Goal: Transaction & Acquisition: Purchase product/service

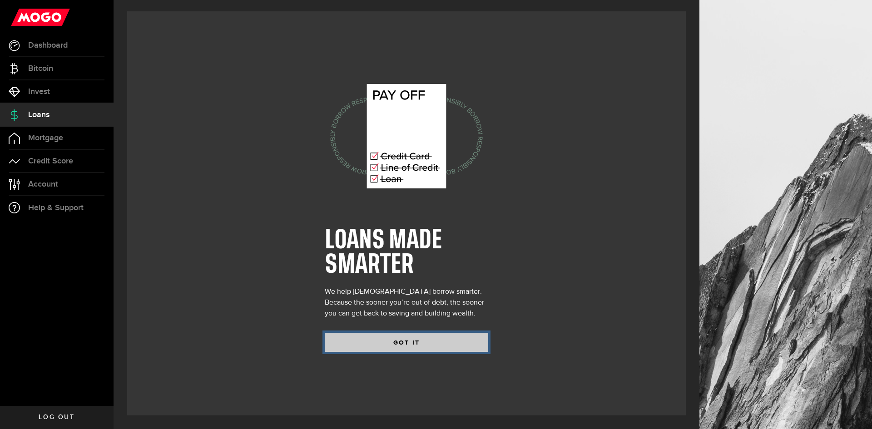
click at [412, 346] on button "GOT IT" at bounding box center [406, 342] width 163 height 19
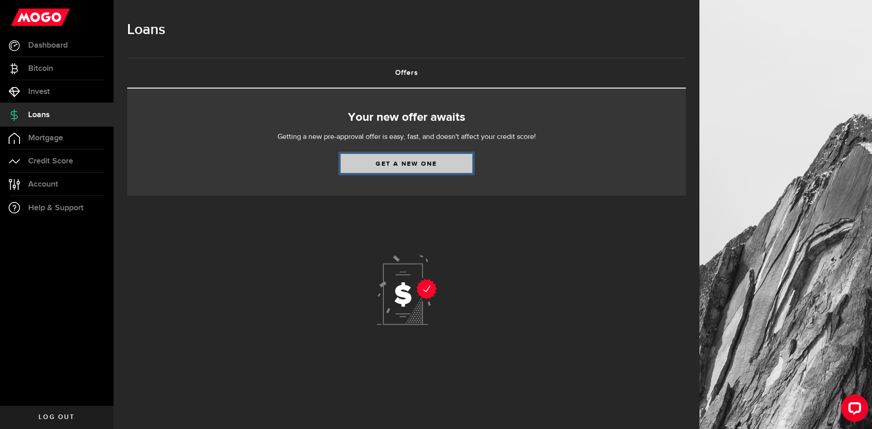
click at [407, 163] on link "Get a new one" at bounding box center [407, 163] width 132 height 19
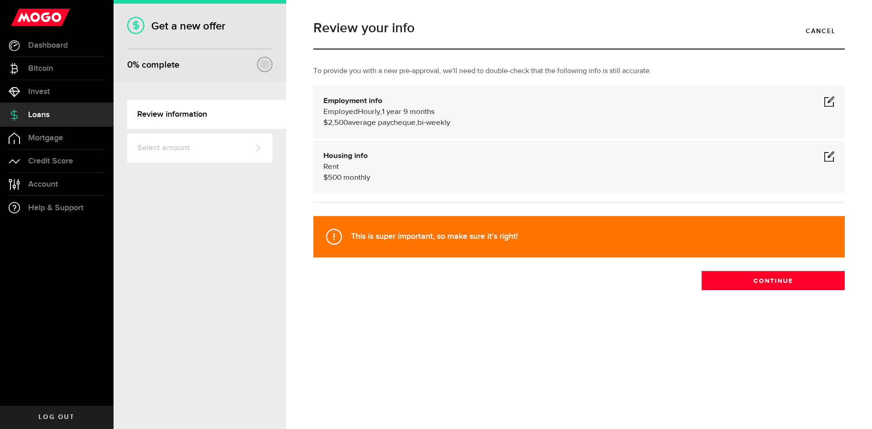
click at [829, 99] on span at bounding box center [829, 101] width 11 height 11
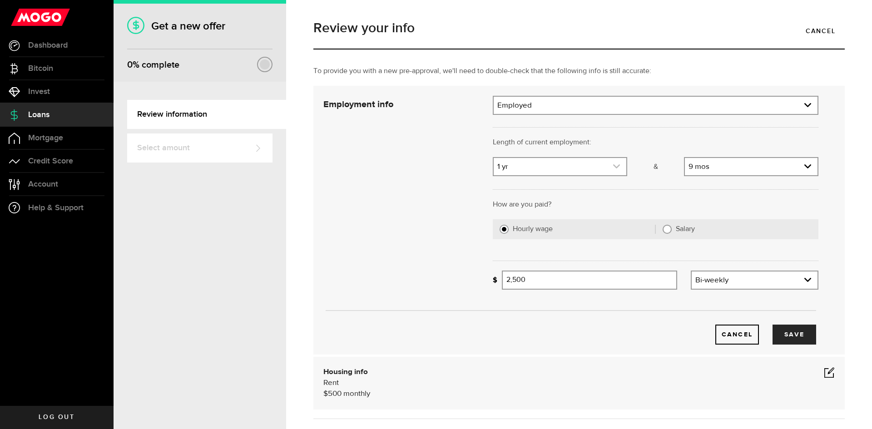
click at [616, 165] on use "expand select" at bounding box center [616, 166] width 7 height 4
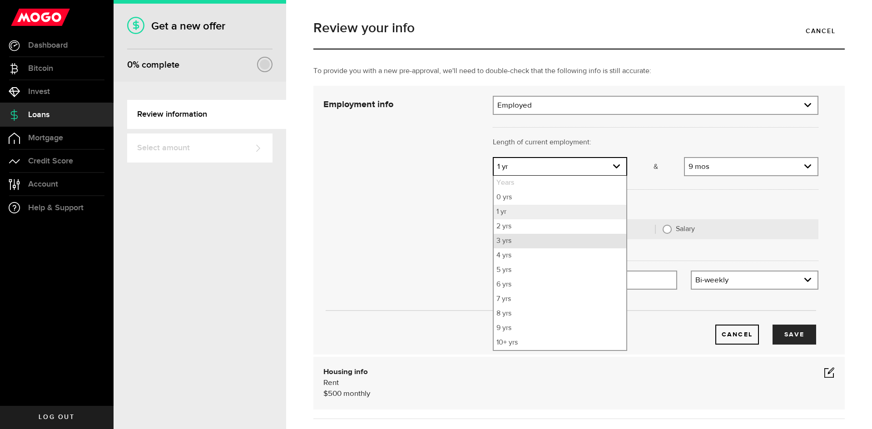
click at [519, 244] on li "3 yrs" at bounding box center [560, 241] width 133 height 15
select select "3"
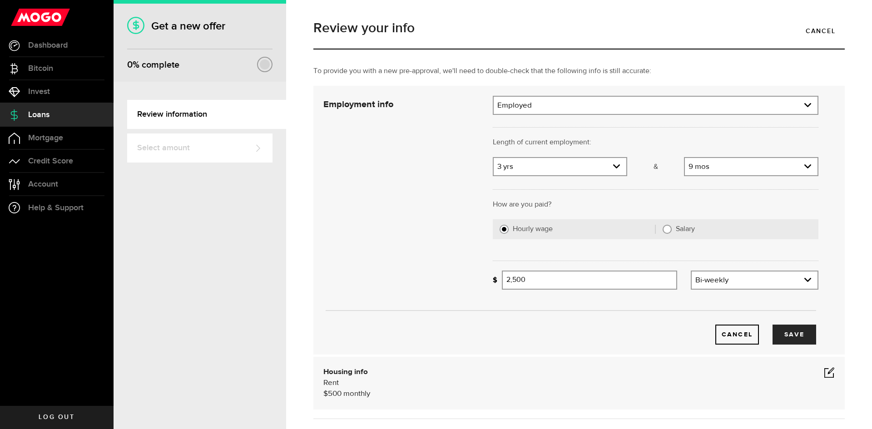
click at [665, 230] on input "Salary" at bounding box center [666, 229] width 9 height 9
radio input "true"
click at [544, 281] on input "Gross annual income" at bounding box center [660, 280] width 316 height 19
type input "102,000"
click at [784, 330] on button "Save" at bounding box center [794, 335] width 44 height 20
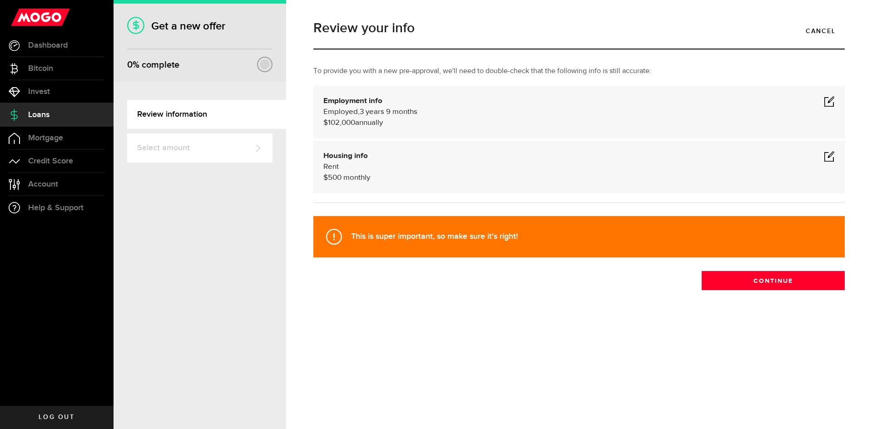
click at [828, 157] on span at bounding box center [829, 156] width 11 height 11
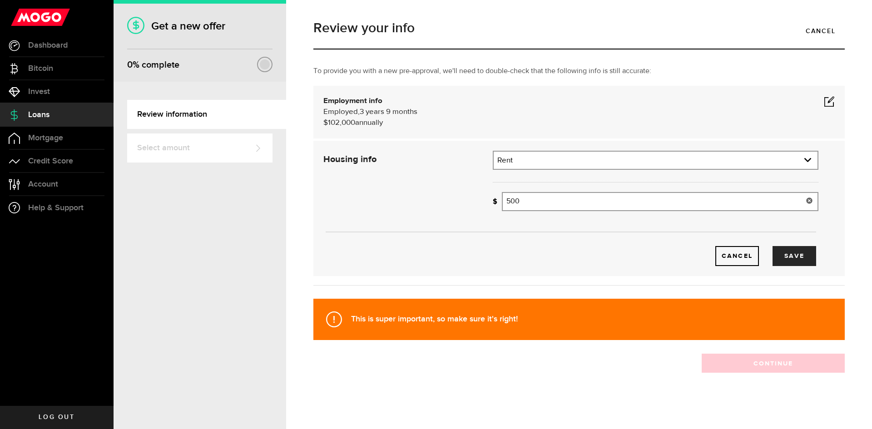
click at [524, 203] on input "500" at bounding box center [660, 201] width 316 height 19
drag, startPoint x: 524, startPoint y: 203, endPoint x: 494, endPoint y: 200, distance: 31.0
click at [494, 200] on div "How much is your monthly payment? 500 Monthly mortgage/rent" at bounding box center [656, 201] width 326 height 19
type input "900"
click at [781, 260] on button "Save" at bounding box center [794, 256] width 44 height 20
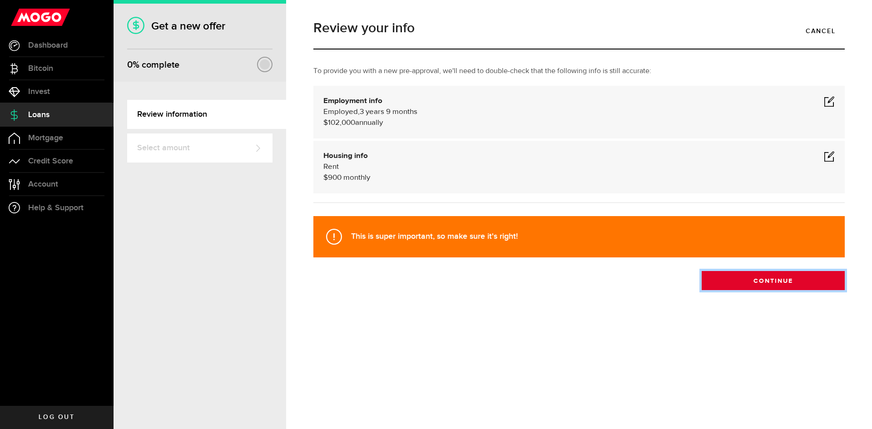
click at [768, 280] on button "Continue" at bounding box center [773, 280] width 143 height 19
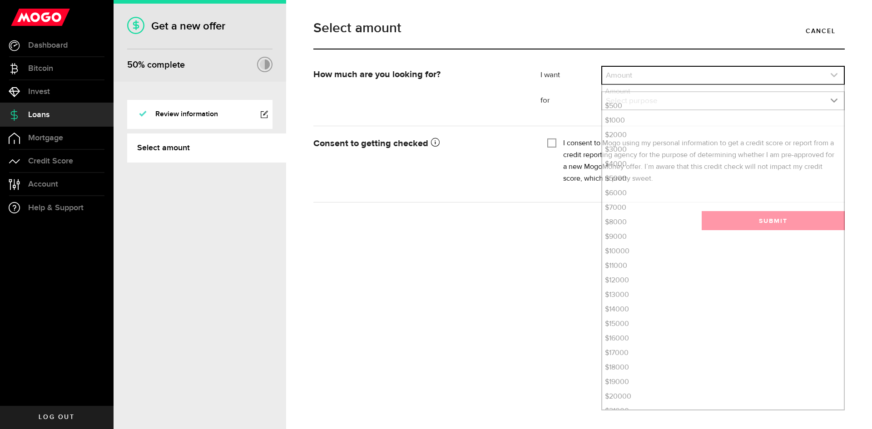
click at [665, 75] on link "expand select" at bounding box center [723, 75] width 242 height 17
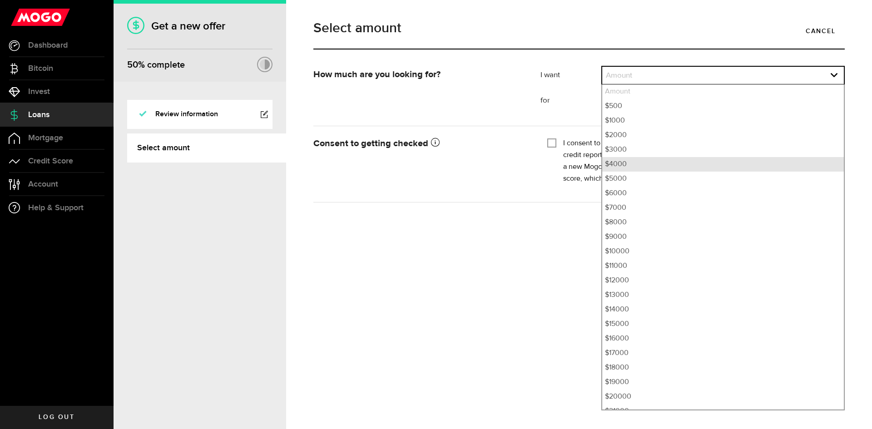
click at [624, 164] on li "$4000" at bounding box center [723, 164] width 242 height 15
select select "4000"
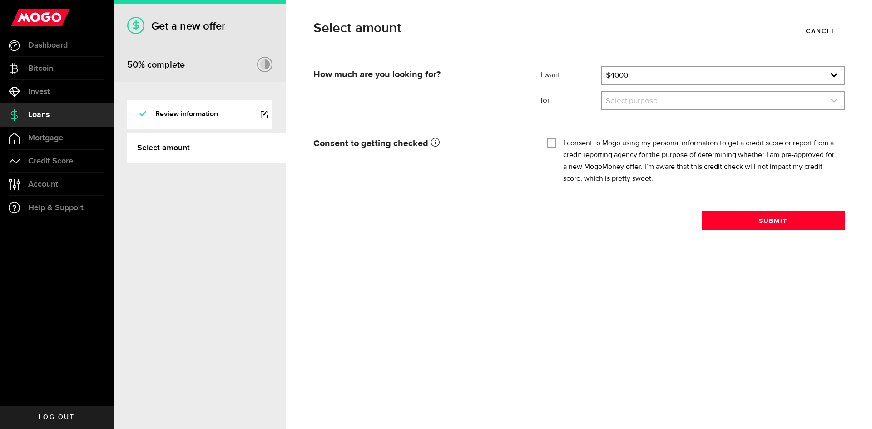
click at [671, 99] on link "expand select" at bounding box center [723, 100] width 242 height 17
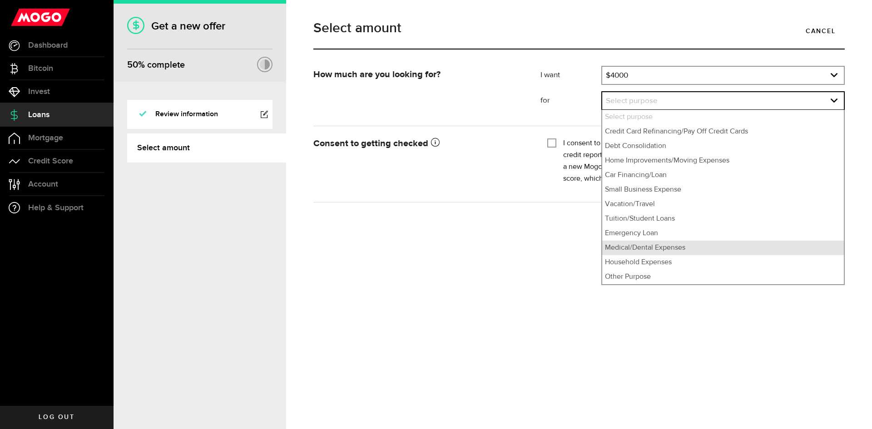
click at [639, 247] on li "Medical/Dental Expenses" at bounding box center [723, 248] width 242 height 15
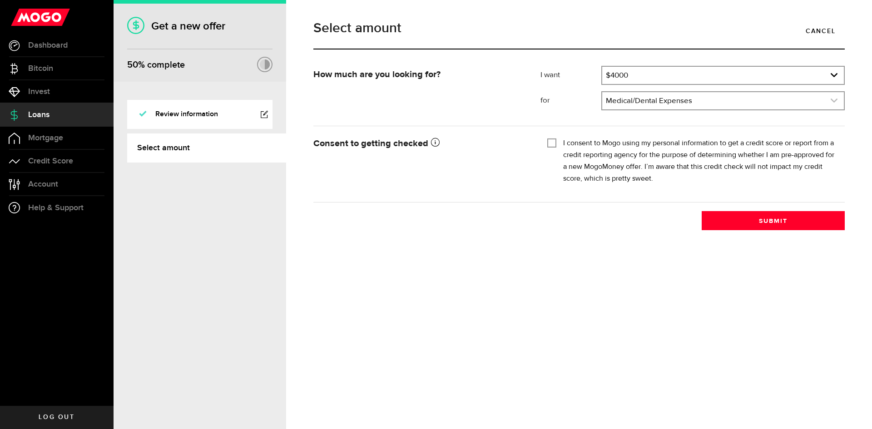
click at [643, 101] on link "expand select" at bounding box center [723, 100] width 242 height 17
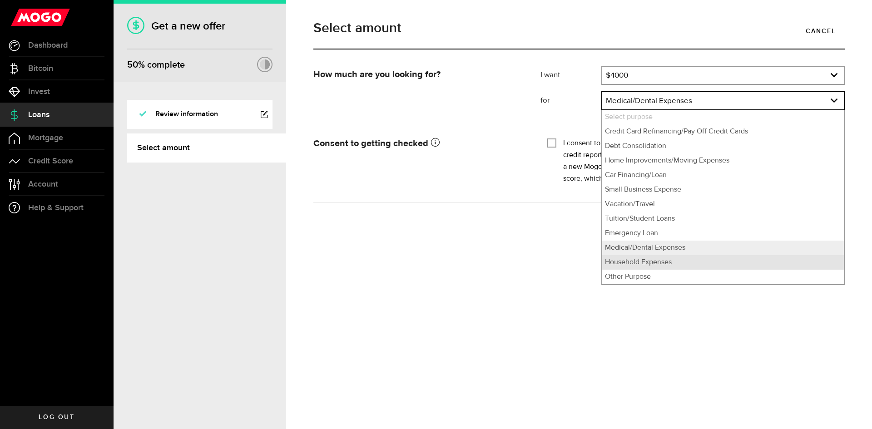
click at [637, 264] on li "Household Expenses" at bounding box center [723, 262] width 242 height 15
select select "Household Expenses"
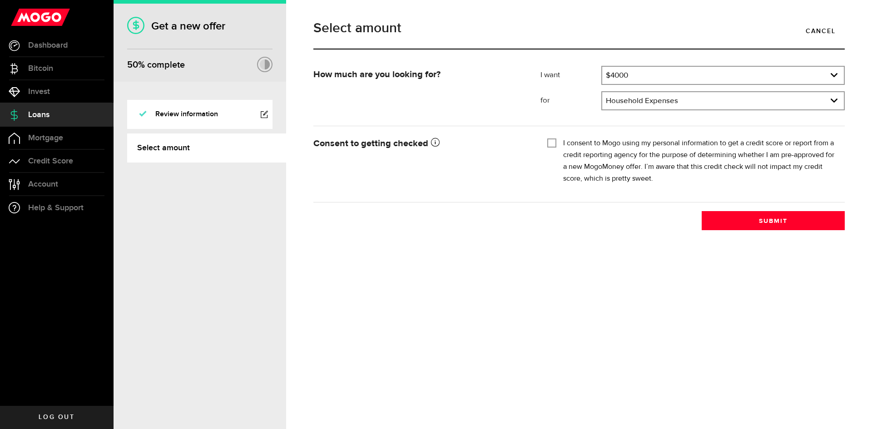
click at [553, 142] on input "I consent to Mogo using my personal information to get a credit score or report…" at bounding box center [551, 142] width 9 height 9
checkbox input "true"
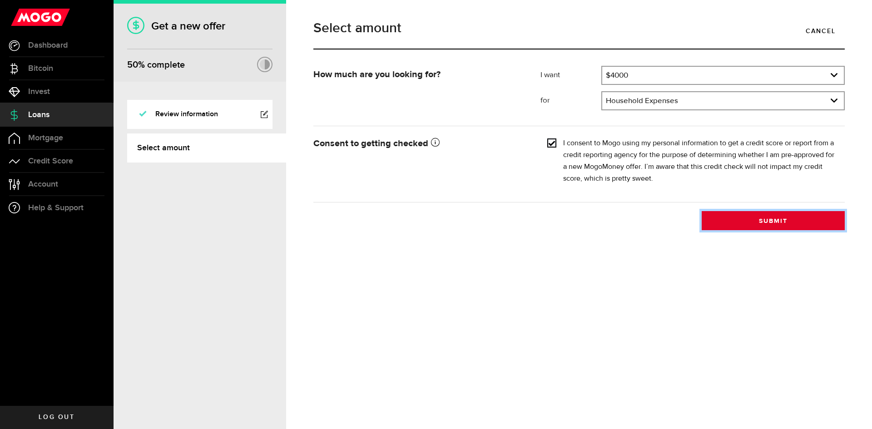
click at [784, 219] on button "Submit" at bounding box center [773, 220] width 143 height 19
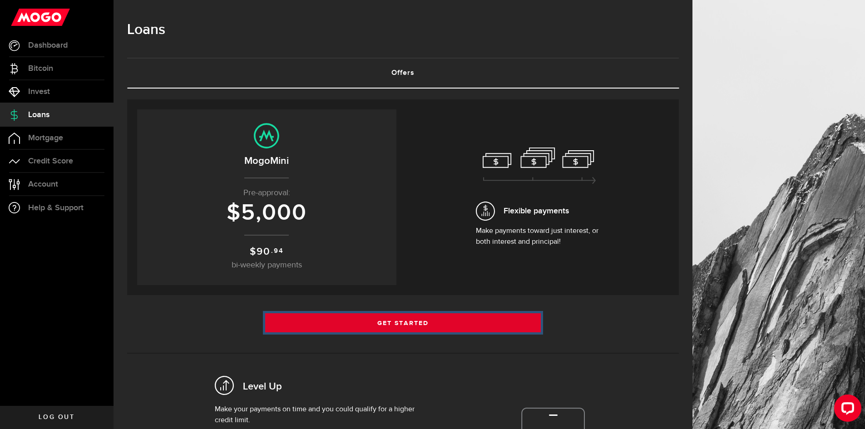
click at [400, 320] on link "Get Started" at bounding box center [403, 322] width 276 height 19
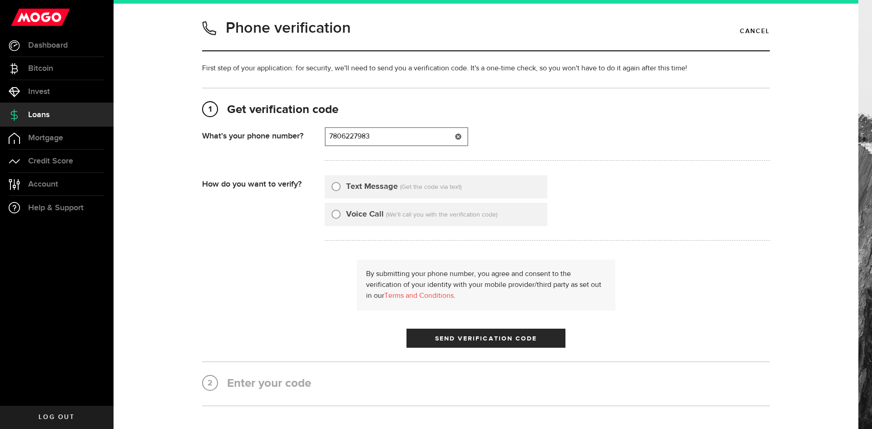
click at [385, 137] on input "7806227983" at bounding box center [397, 136] width 142 height 17
type input "7806227004"
click at [326, 183] on div "Text Message (Get the code via text)" at bounding box center [436, 186] width 222 height 23
click at [331, 187] on input "Text Message" at bounding box center [335, 185] width 9 height 9
radio input "true"
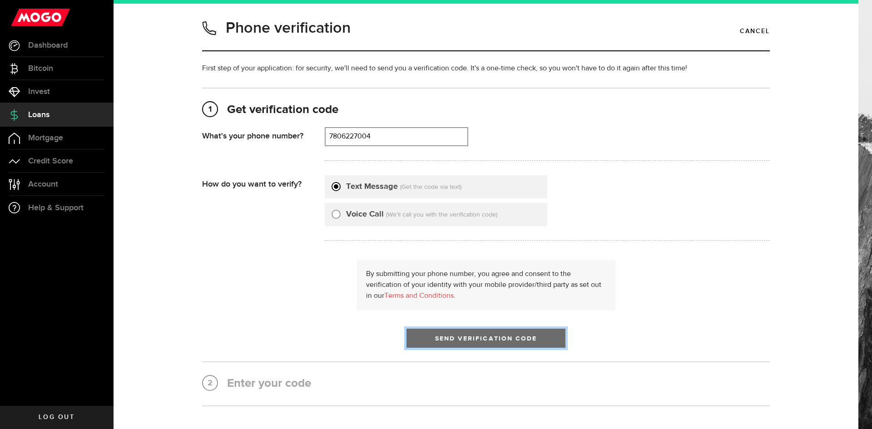
click at [474, 338] on span "Send Verification Code" at bounding box center [486, 339] width 102 height 6
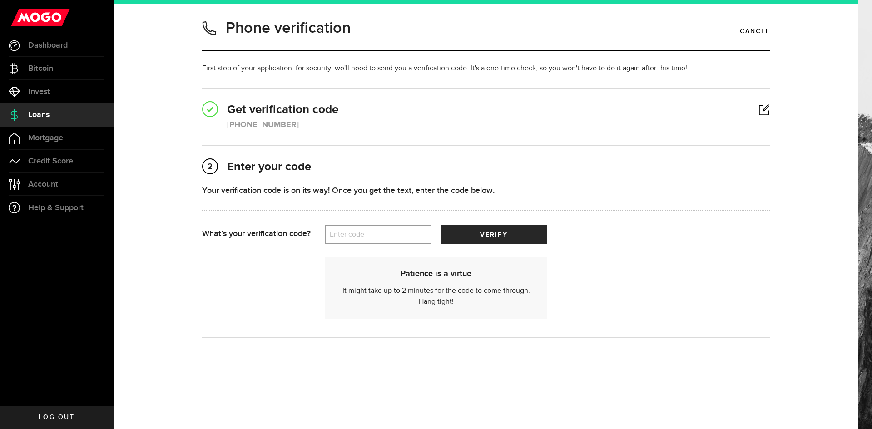
click at [360, 232] on label "Enter code" at bounding box center [378, 234] width 107 height 19
click at [360, 232] on input "Enter code" at bounding box center [378, 234] width 107 height 19
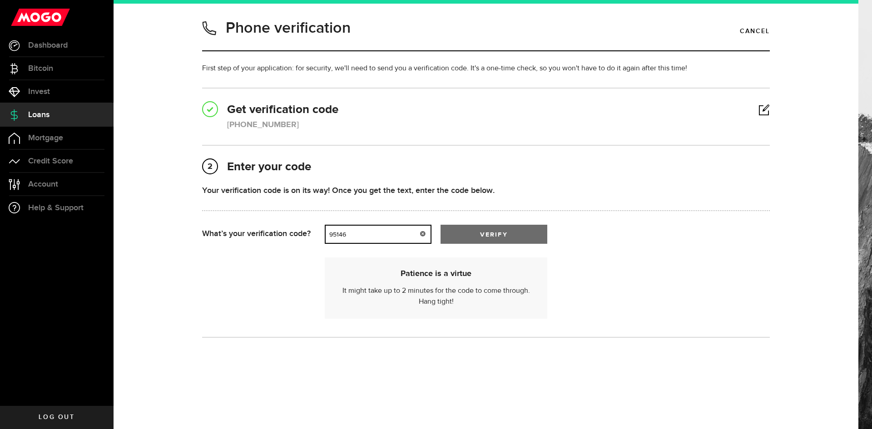
type input "95146"
click at [499, 232] on span "verify" at bounding box center [493, 235] width 27 height 6
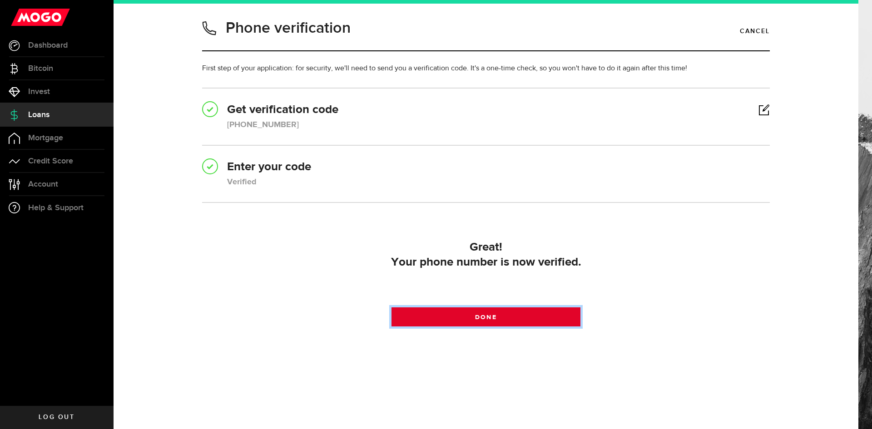
click at [498, 318] on link "Done" at bounding box center [485, 316] width 189 height 19
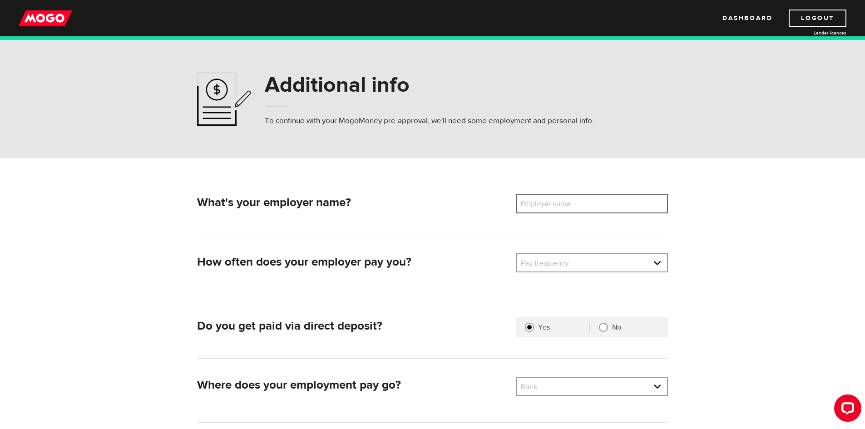
click at [591, 200] on input "Employer name" at bounding box center [592, 203] width 152 height 19
type input "Creeker Energy Ltd"
click at [656, 263] on link at bounding box center [592, 262] width 150 height 17
click at [552, 324] on li "Semi-Monthly" at bounding box center [592, 323] width 150 height 15
select select "3"
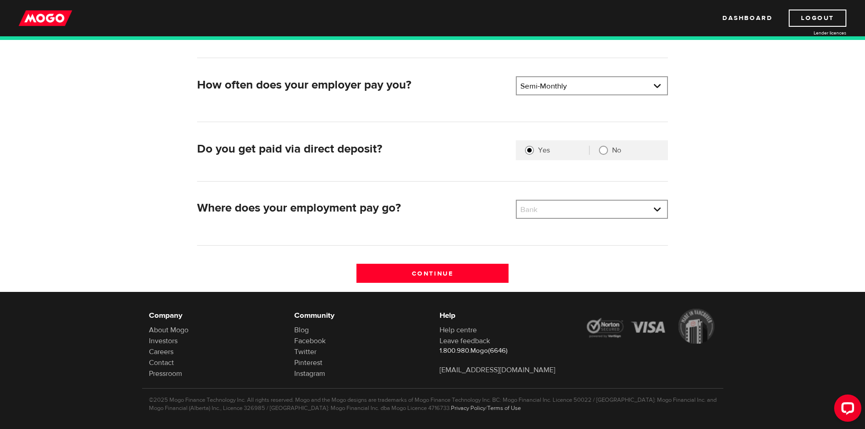
scroll to position [182, 0]
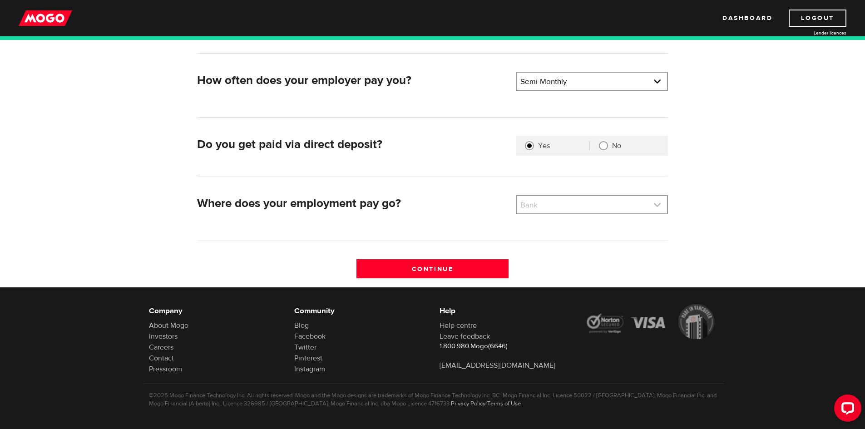
click at [657, 205] on link at bounding box center [592, 204] width 150 height 17
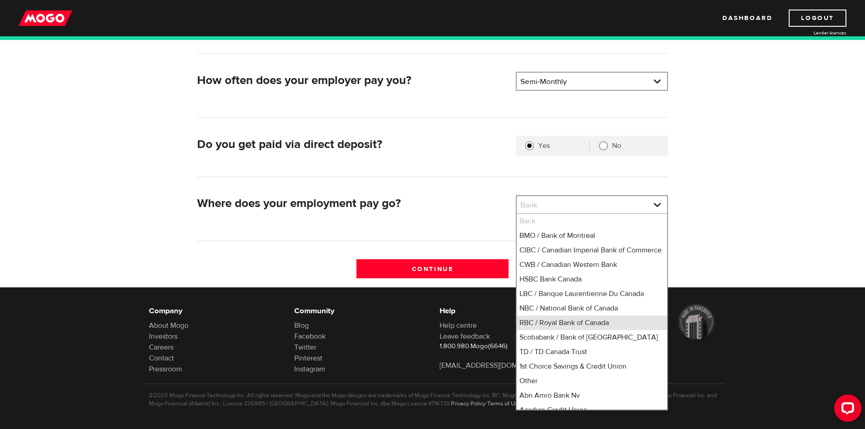
click at [555, 330] on li "RBC / Royal Bank of Canada" at bounding box center [592, 323] width 150 height 15
select select "8"
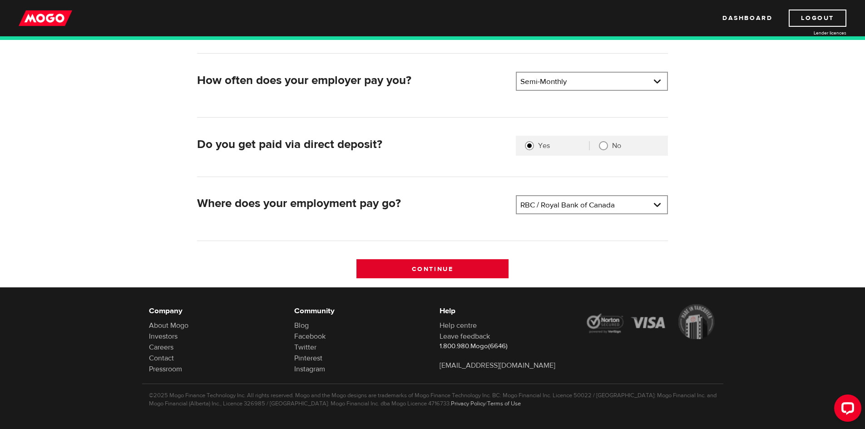
click at [434, 269] on input "Continue" at bounding box center [432, 268] width 152 height 19
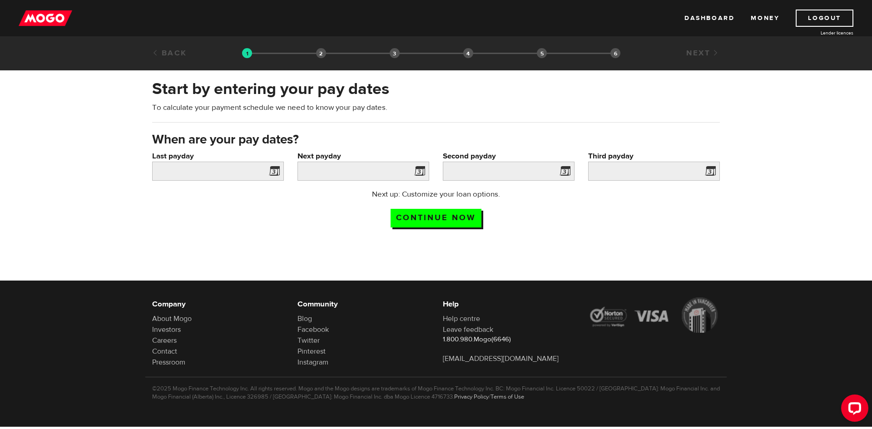
click at [275, 173] on span at bounding box center [273, 172] width 14 height 15
click at [227, 172] on input "Last payday" at bounding box center [218, 171] width 132 height 19
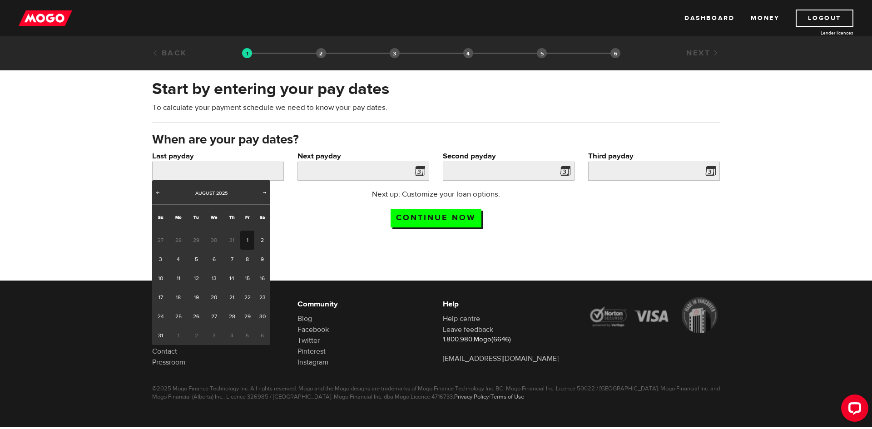
click at [245, 241] on link "1" at bounding box center [247, 240] width 14 height 19
type input "[DATE]"
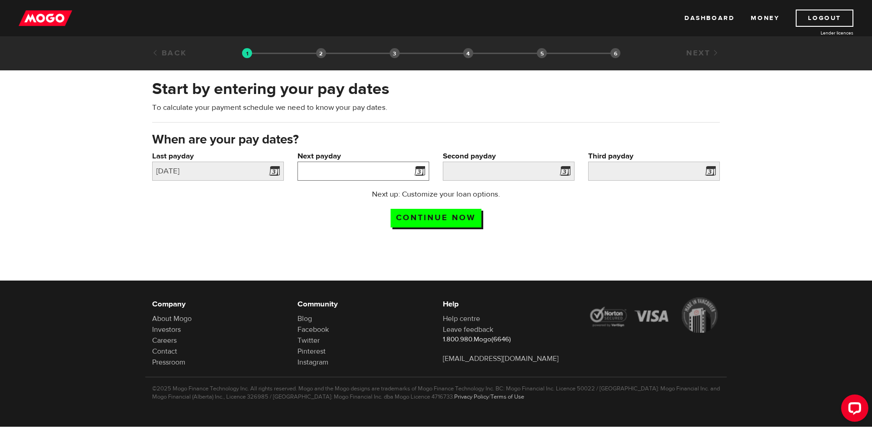
click at [345, 170] on input "Next payday" at bounding box center [363, 171] width 132 height 19
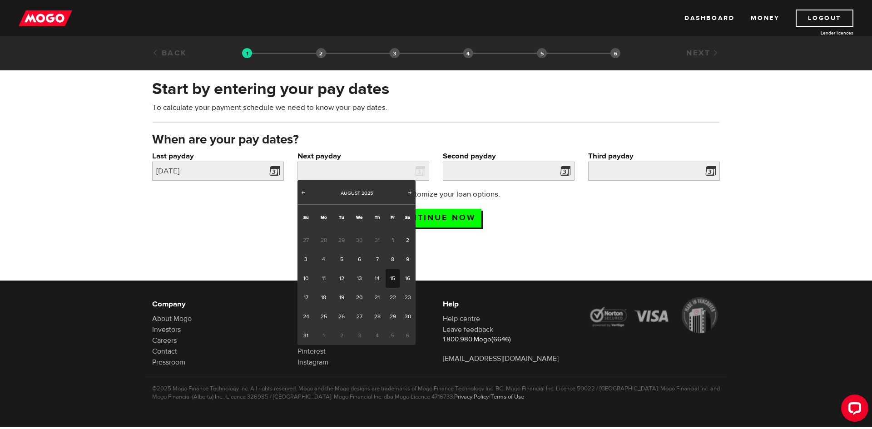
click at [394, 277] on link "15" at bounding box center [392, 278] width 14 height 19
type input "[DATE]"
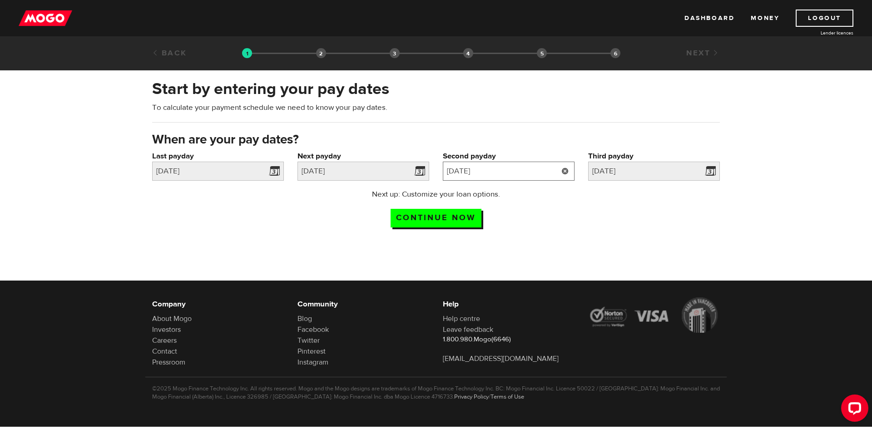
click at [488, 171] on input "[DATE]" at bounding box center [509, 171] width 132 height 19
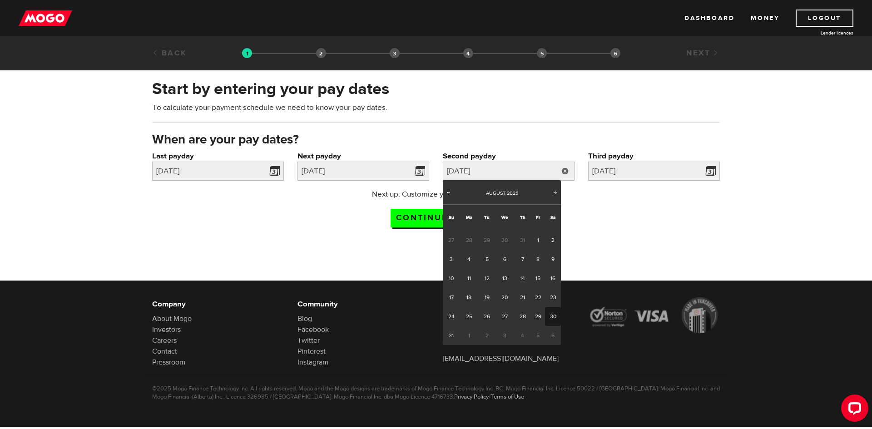
click at [469, 334] on span "1" at bounding box center [468, 335] width 19 height 19
click at [557, 191] on span "Next" at bounding box center [555, 192] width 7 height 7
click at [466, 240] on link "1" at bounding box center [468, 240] width 19 height 19
type input "2025/09/01"
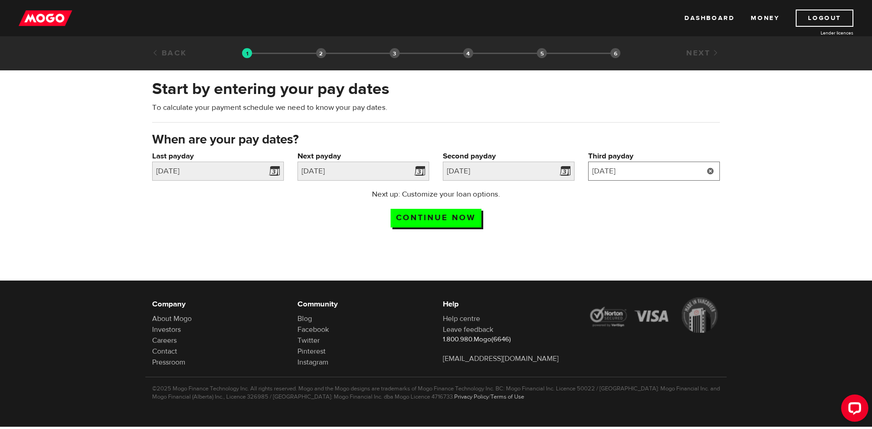
click at [625, 168] on input "2025/9/14" at bounding box center [654, 171] width 132 height 19
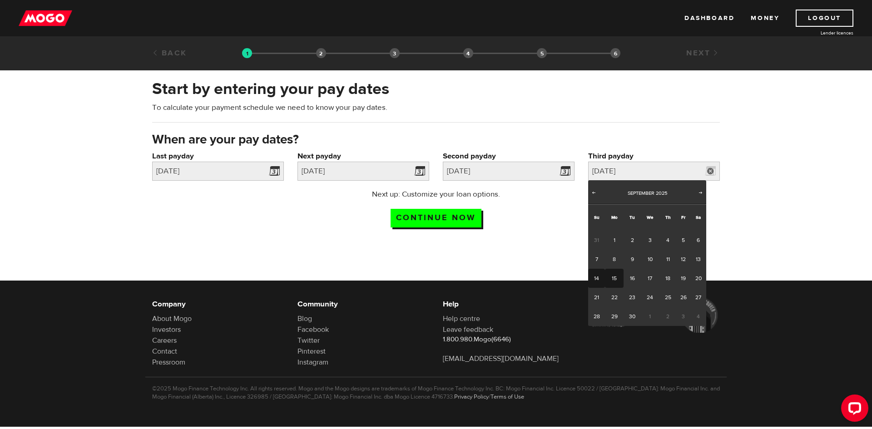
click at [613, 277] on link "15" at bounding box center [614, 278] width 19 height 19
type input "2025/09/15"
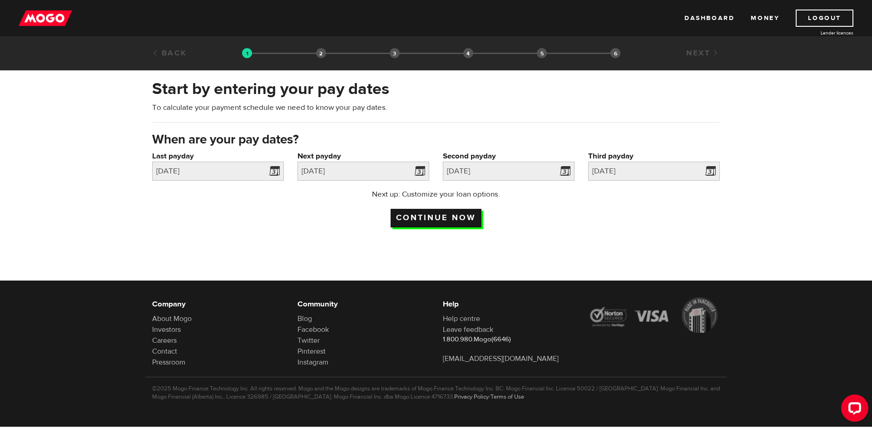
click at [448, 216] on input "Continue now" at bounding box center [435, 218] width 91 height 19
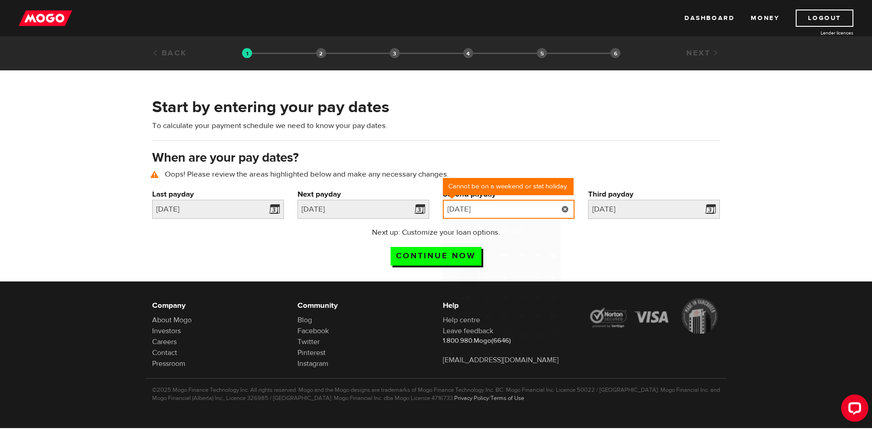
click at [494, 210] on input "[DATE]" at bounding box center [509, 209] width 132 height 19
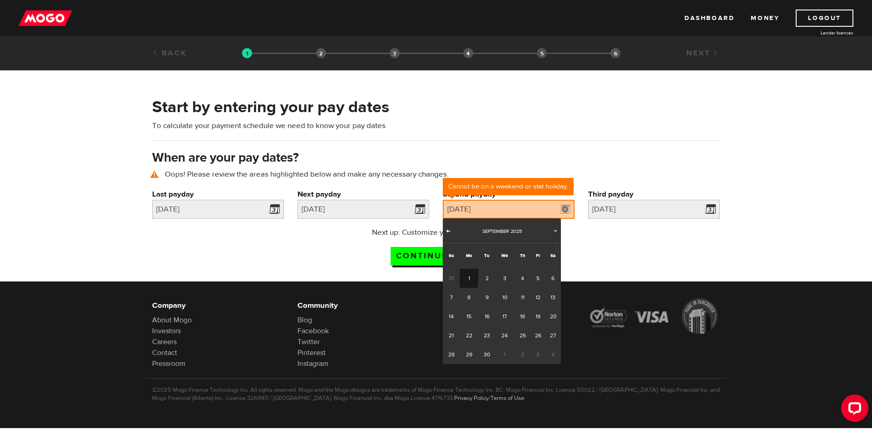
click at [447, 231] on span "Prev" at bounding box center [448, 230] width 7 height 7
click at [538, 355] on link "29" at bounding box center [538, 354] width 14 height 19
type input "2025/08/29"
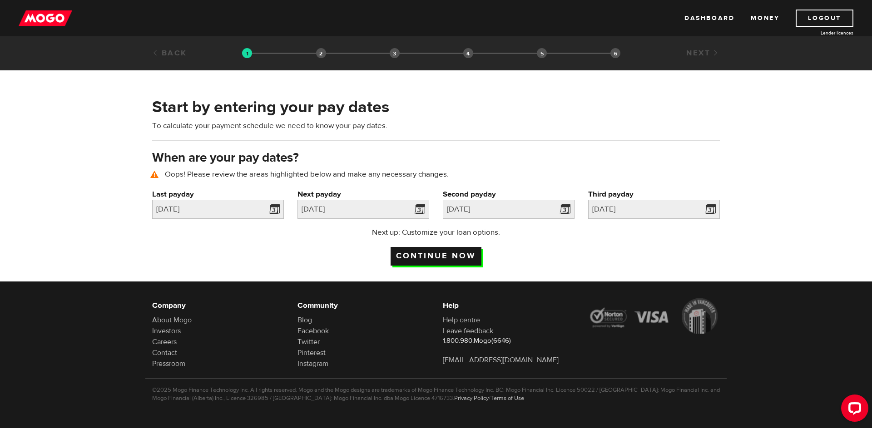
click at [438, 251] on input "Continue now" at bounding box center [435, 256] width 91 height 19
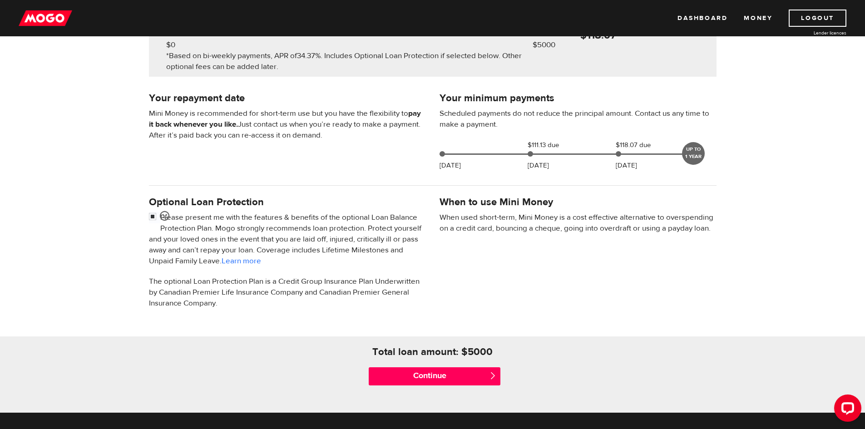
scroll to position [182, 0]
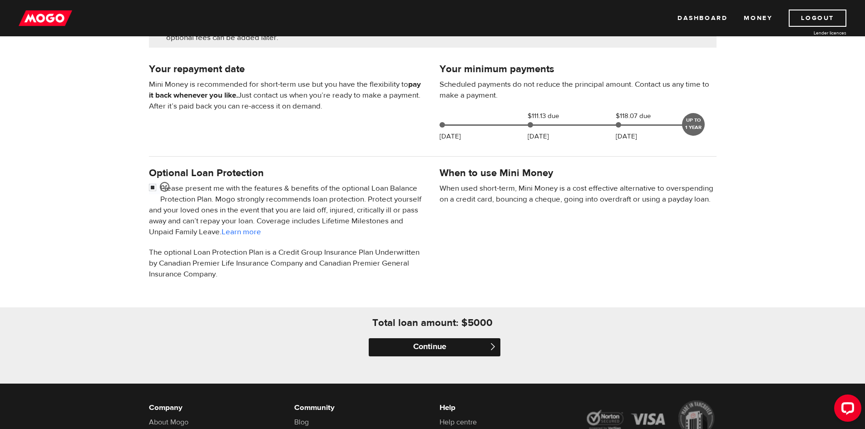
click at [455, 346] on input "Continue" at bounding box center [435, 347] width 132 height 18
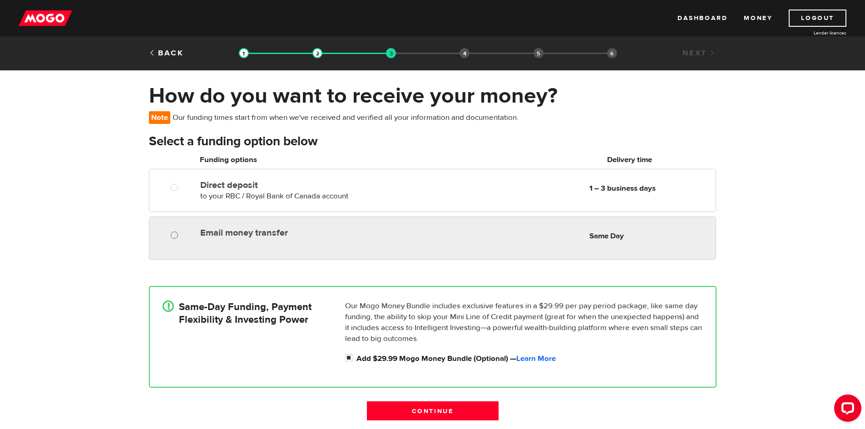
radio input "true"
click at [177, 233] on input "Email money transfer" at bounding box center [176, 236] width 11 height 11
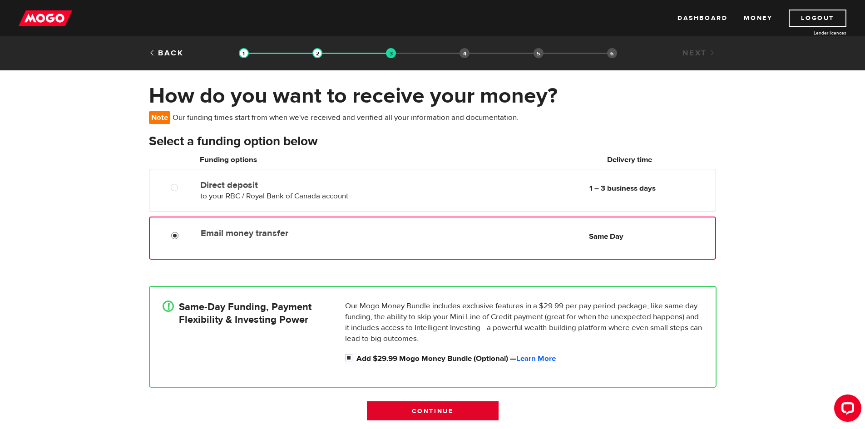
click at [446, 410] on input "Continue" at bounding box center [433, 410] width 132 height 19
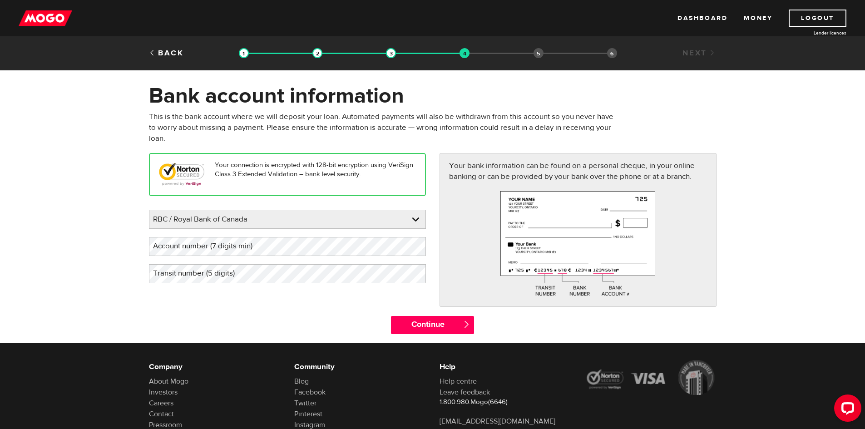
click at [230, 245] on label "Account number (7 digits min)" at bounding box center [210, 246] width 122 height 19
click at [205, 276] on label "Transit number (5 digits)" at bounding box center [201, 273] width 104 height 19
click at [424, 321] on input "Continue" at bounding box center [432, 325] width 83 height 18
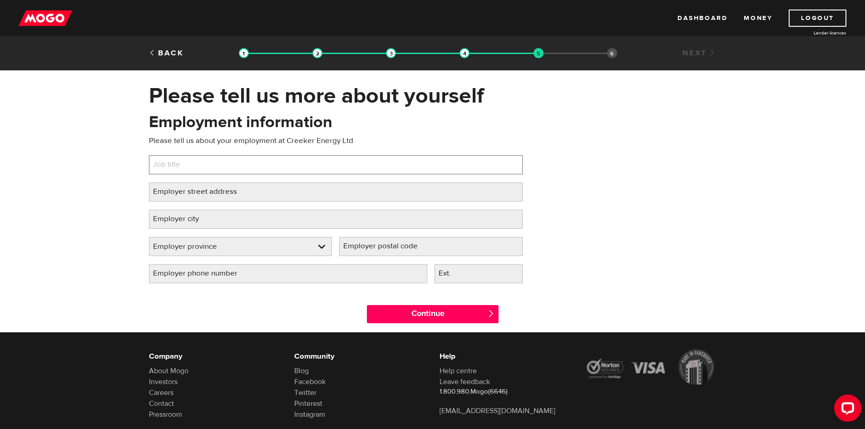
click at [209, 170] on input "Job title" at bounding box center [336, 164] width 374 height 19
type input "General Manager"
click at [188, 188] on label "Employer street address" at bounding box center [202, 192] width 107 height 19
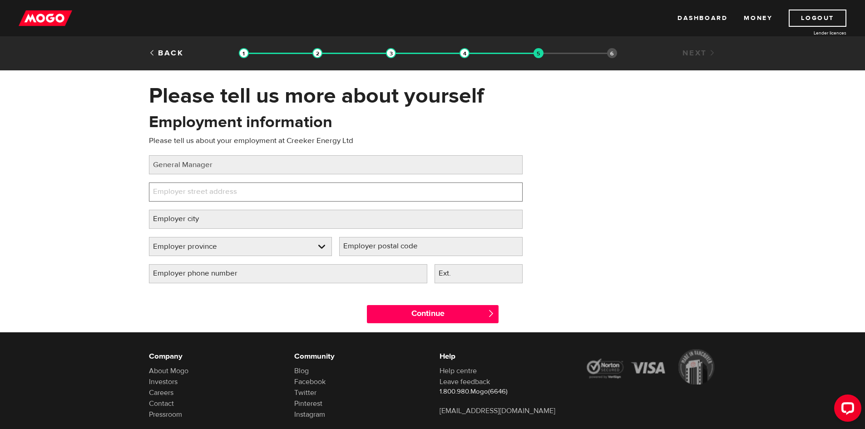
click at [188, 188] on input "Employer street address" at bounding box center [336, 192] width 374 height 19
type input "210 1B Ave"
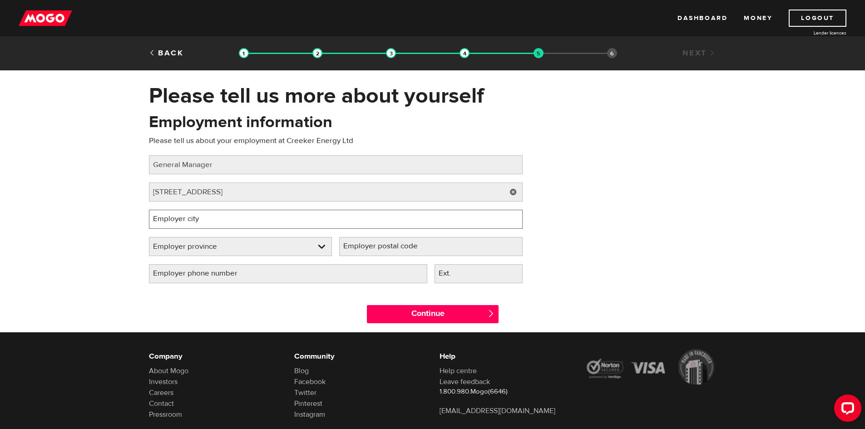
type input "Fox Creek"
select select "AB"
type input "t0h1p0"
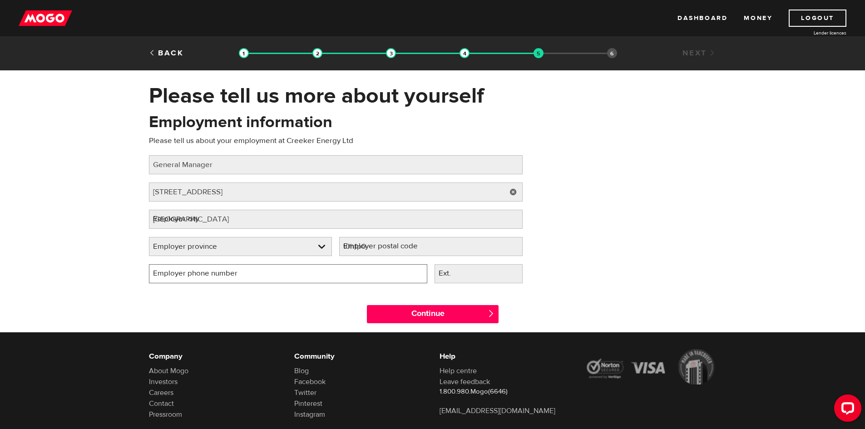
type input "(780) 778-0842"
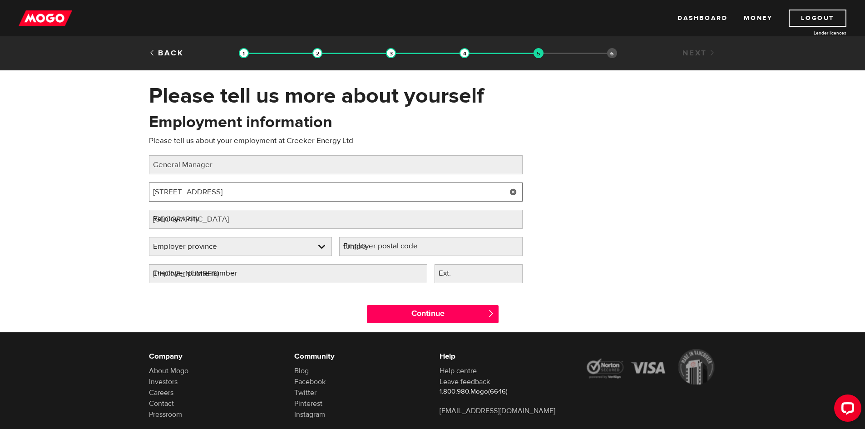
select select "AB"
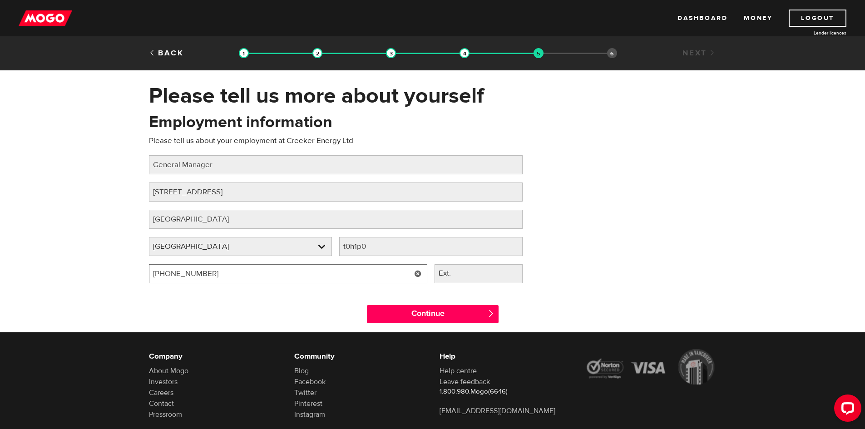
drag, startPoint x: 219, startPoint y: 274, endPoint x: 122, endPoint y: 274, distance: 97.2
click at [122, 274] on div "Please tell us more about yourself Oops! Please review the areas highlighted be…" at bounding box center [432, 208] width 865 height 250
type input "(780) 622-5740"
click at [334, 300] on div "Continue " at bounding box center [432, 311] width 581 height 41
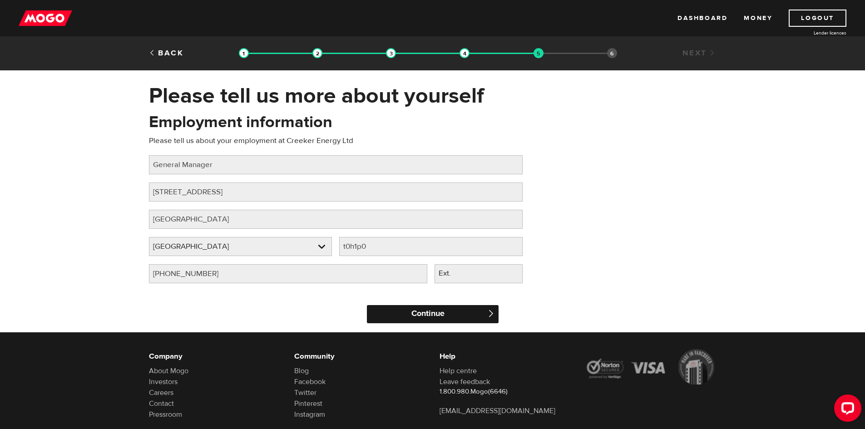
click at [437, 316] on input "Continue" at bounding box center [433, 314] width 132 height 18
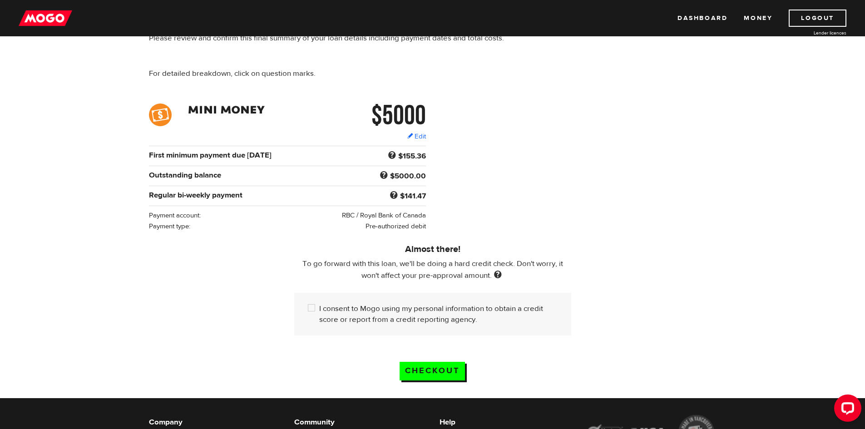
scroll to position [136, 0]
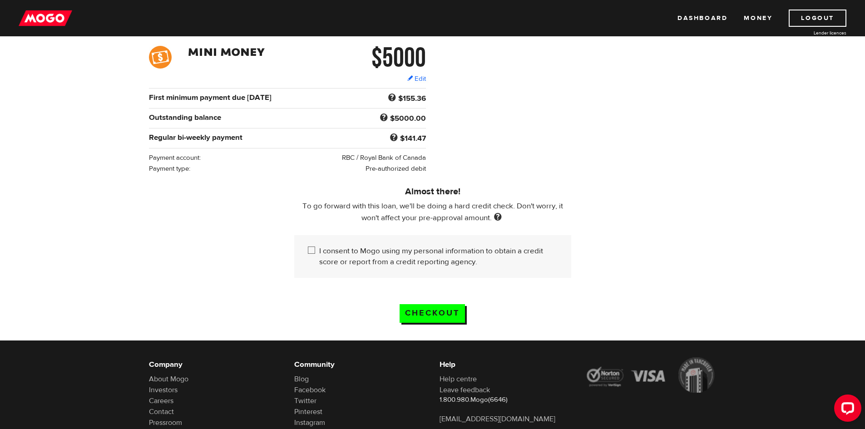
click at [312, 247] on input "I consent to Mogo using my personal information to obtain a credit score or rep…" at bounding box center [313, 251] width 11 height 11
checkbox input "true"
click at [440, 311] on input "Checkout" at bounding box center [432, 313] width 65 height 19
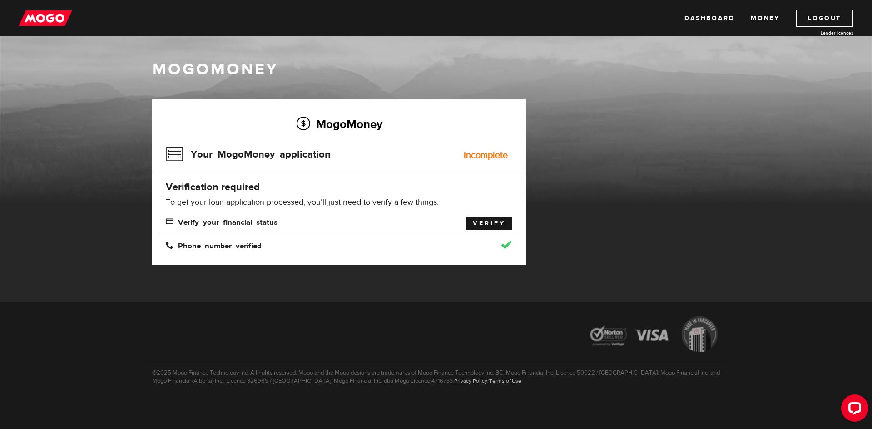
click at [481, 223] on link "Verify" at bounding box center [489, 223] width 46 height 13
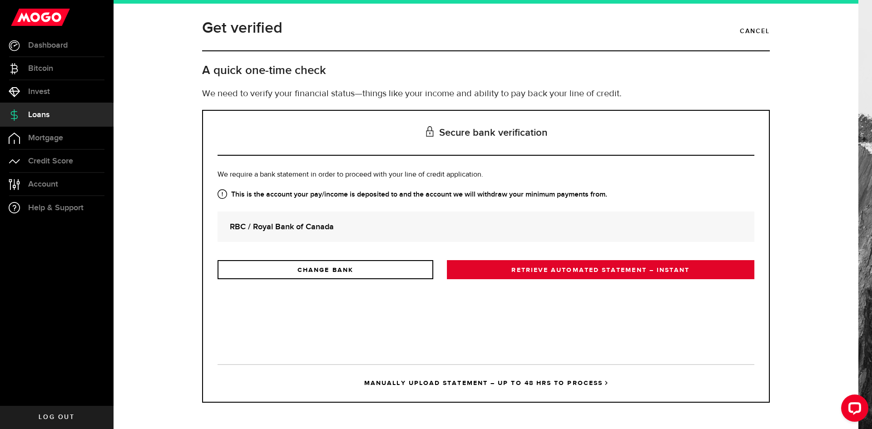
click at [587, 274] on link "RETRIEVE AUTOMATED STATEMENT – INSTANT" at bounding box center [600, 269] width 307 height 19
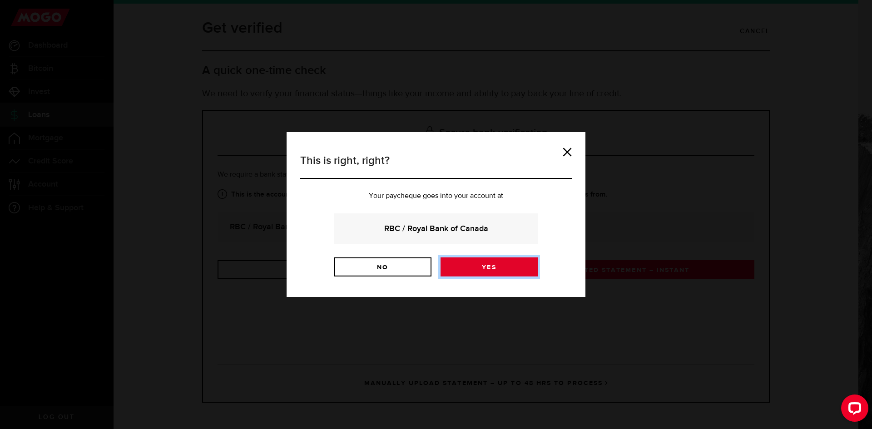
click at [489, 268] on link "Yes" at bounding box center [488, 266] width 97 height 19
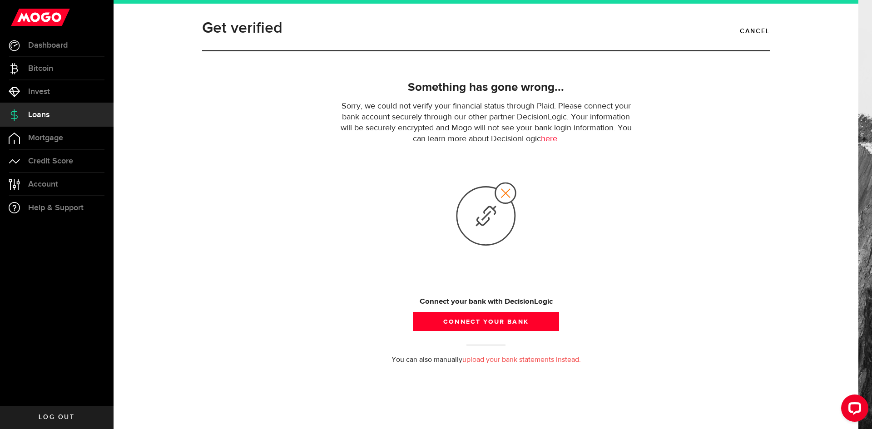
click at [532, 357] on link "upload your bank statements instead." at bounding box center [521, 359] width 119 height 7
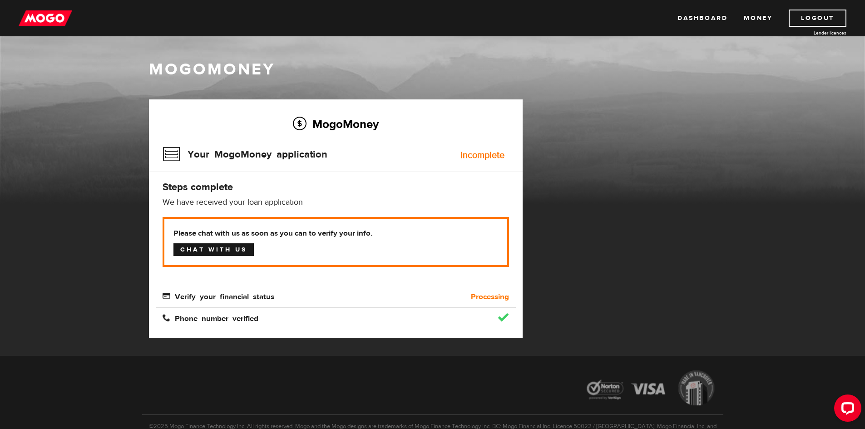
click at [227, 248] on link "Chat with us" at bounding box center [213, 249] width 80 height 13
click at [229, 300] on span "Verify your financial status" at bounding box center [219, 296] width 112 height 8
click at [710, 16] on link "Dashboard" at bounding box center [702, 18] width 50 height 17
click at [760, 16] on link "Money" at bounding box center [758, 18] width 29 height 17
click at [168, 294] on span "Verify your financial status" at bounding box center [219, 296] width 112 height 8
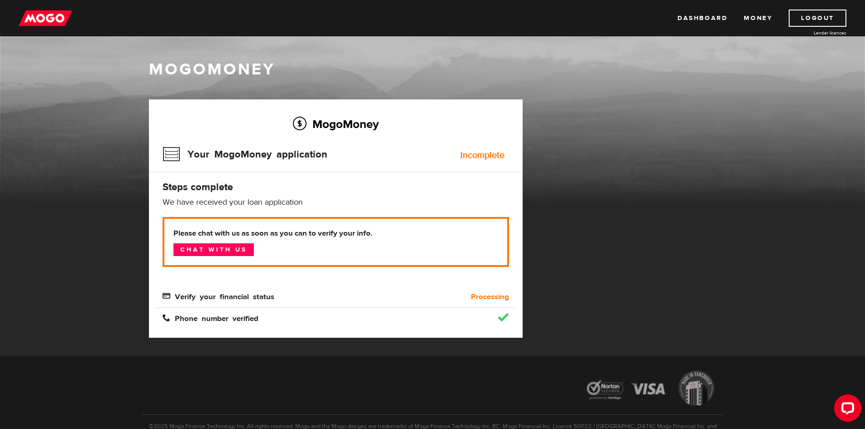
click at [490, 298] on b "Processing" at bounding box center [490, 296] width 38 height 11
click at [485, 155] on div "Incomplete" at bounding box center [482, 155] width 44 height 9
click at [173, 153] on h3 "Your MogoMoney application" at bounding box center [245, 155] width 165 height 24
click at [241, 155] on h3 "Your MogoMoney application" at bounding box center [245, 155] width 165 height 24
click at [707, 15] on link "Dashboard" at bounding box center [702, 18] width 50 height 17
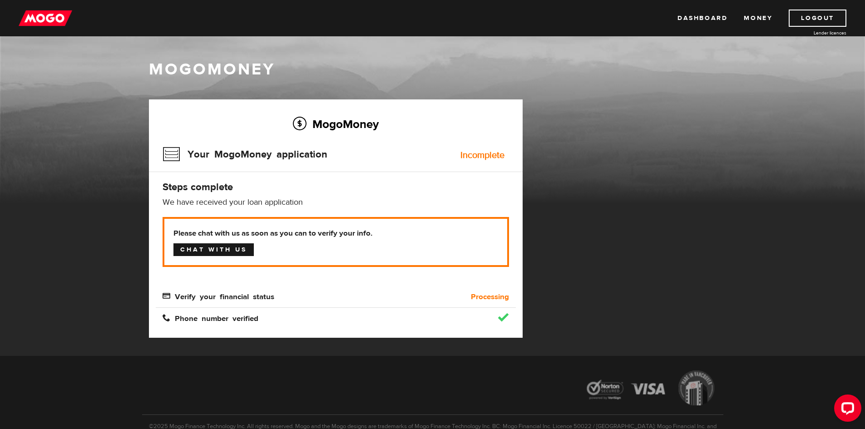
click at [206, 249] on link "Chat with us" at bounding box center [213, 249] width 80 height 13
